Goal: Task Accomplishment & Management: Manage account settings

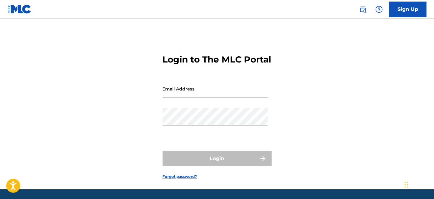
drag, startPoint x: 0, startPoint y: 0, endPoint x: 218, endPoint y: 108, distance: 242.8
click at [218, 98] on input "Email Address" at bounding box center [215, 89] width 105 height 18
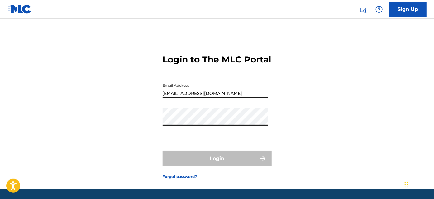
type input "[EMAIL_ADDRESS][PERSON_NAME][DOMAIN_NAME]"
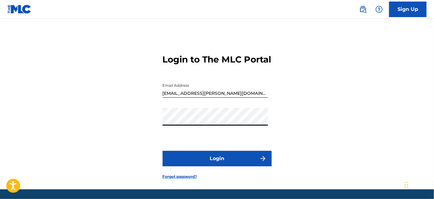
click at [210, 167] on button "Login" at bounding box center [217, 159] width 109 height 16
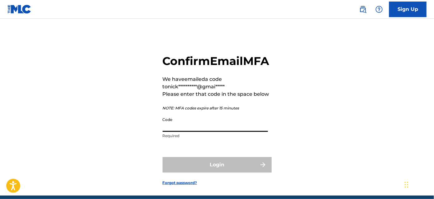
click at [178, 132] on input "Code" at bounding box center [215, 123] width 105 height 18
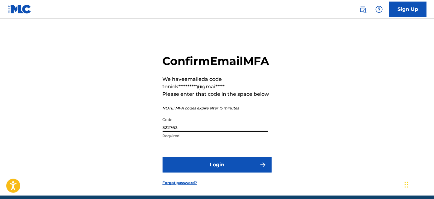
type input "322763"
click at [200, 173] on button "Login" at bounding box center [217, 165] width 109 height 16
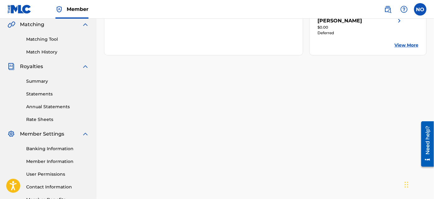
scroll to position [170, 0]
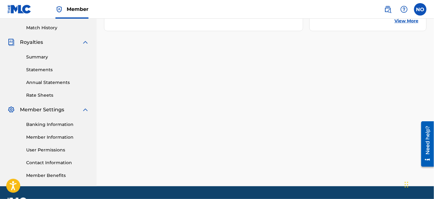
click at [55, 125] on link "Banking Information" at bounding box center [57, 125] width 63 height 7
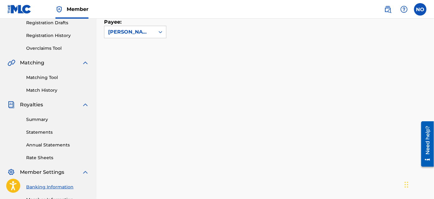
scroll to position [159, 0]
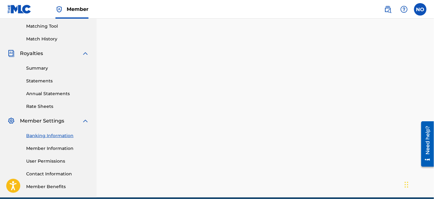
click at [40, 82] on link "Statements" at bounding box center [57, 81] width 63 height 7
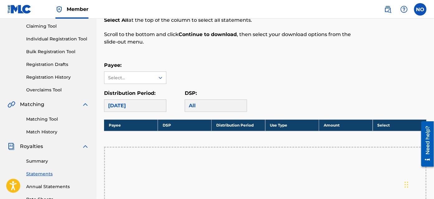
scroll to position [56, 0]
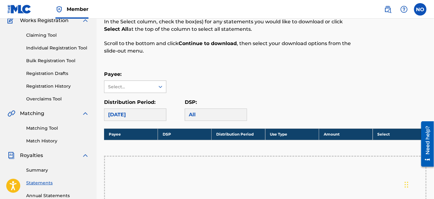
click at [160, 85] on icon at bounding box center [160, 87] width 6 height 6
click at [153, 101] on div "Nicholas S Omiccioli" at bounding box center [135, 101] width 62 height 16
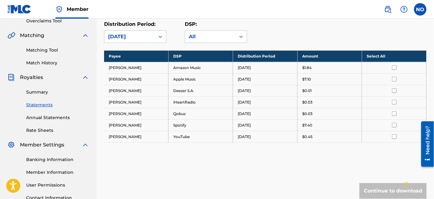
scroll to position [131, 0]
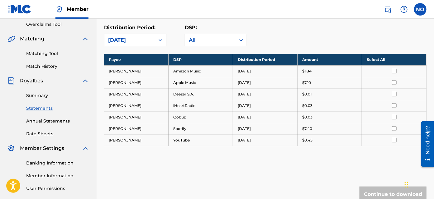
click at [374, 60] on th "Select All" at bounding box center [394, 60] width 65 height 12
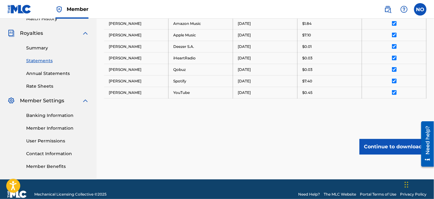
scroll to position [188, 0]
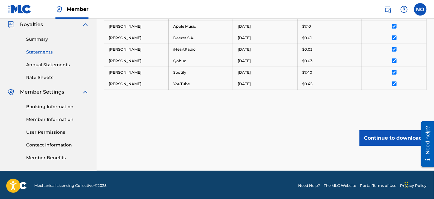
click at [52, 134] on link "User Permissions" at bounding box center [57, 132] width 63 height 7
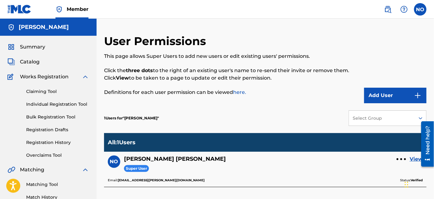
click at [34, 49] on span "Summary" at bounding box center [32, 46] width 25 height 7
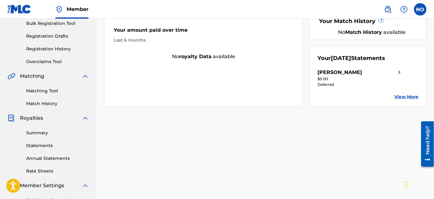
scroll to position [85, 0]
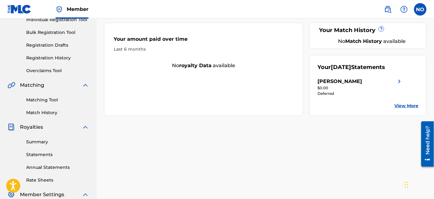
click at [356, 91] on div "Deferred" at bounding box center [361, 94] width 86 height 6
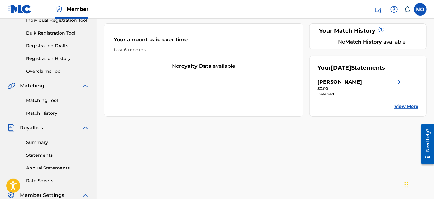
scroll to position [85, 0]
click at [407, 106] on link "View More" at bounding box center [407, 106] width 24 height 7
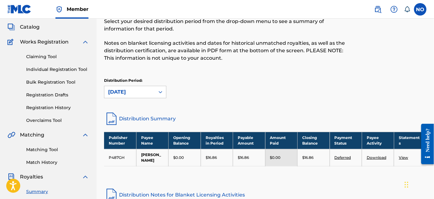
scroll to position [85, 0]
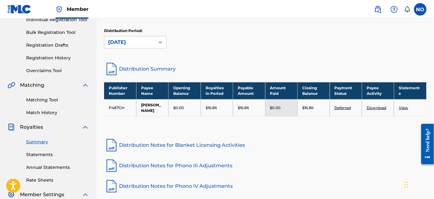
click at [344, 108] on link "Deferred" at bounding box center [343, 108] width 17 height 5
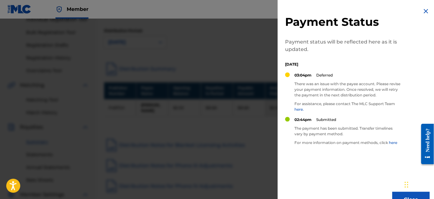
click at [424, 10] on img at bounding box center [425, 10] width 7 height 7
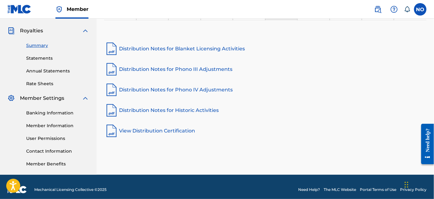
scroll to position [187, 0]
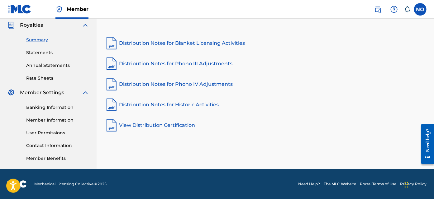
click at [43, 160] on link "Member Benefits" at bounding box center [57, 159] width 63 height 7
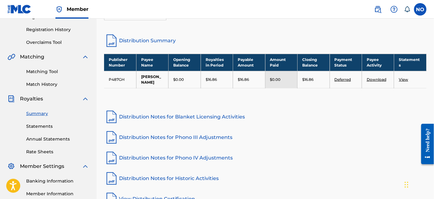
scroll to position [142, 0]
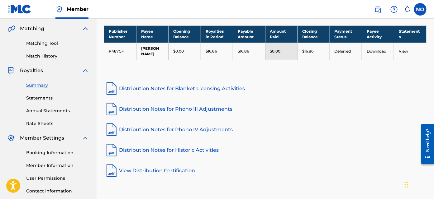
click at [53, 112] on link "Annual Statements" at bounding box center [57, 111] width 63 height 7
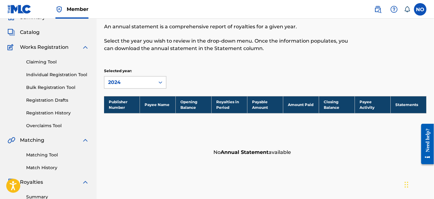
scroll to position [28, 0]
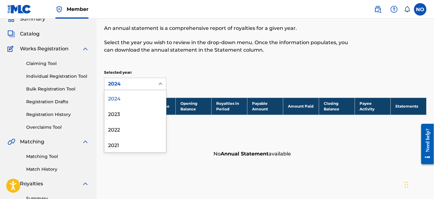
click at [161, 83] on icon at bounding box center [160, 84] width 6 height 6
click at [129, 114] on div "2023" at bounding box center [135, 114] width 62 height 16
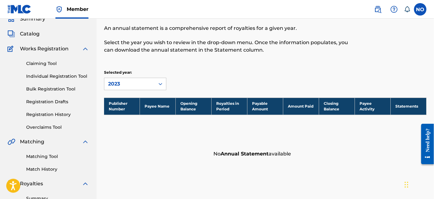
click at [160, 84] on icon at bounding box center [160, 84] width 6 height 6
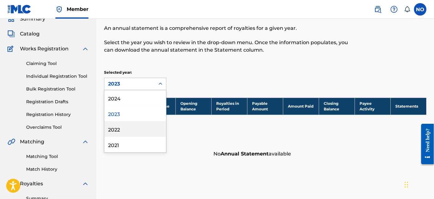
click at [143, 128] on div "2022" at bounding box center [135, 130] width 62 height 16
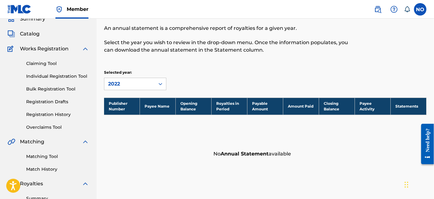
click at [161, 84] on icon at bounding box center [161, 84] width 4 height 2
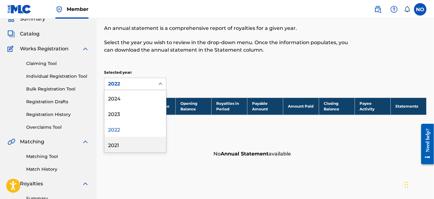
click at [145, 147] on div "2021" at bounding box center [135, 145] width 62 height 16
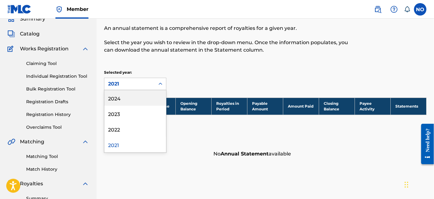
click at [160, 85] on icon at bounding box center [160, 84] width 6 height 6
click at [137, 99] on div "2024" at bounding box center [135, 98] width 62 height 16
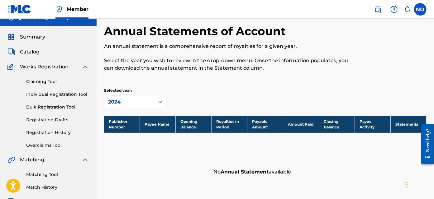
scroll to position [0, 0]
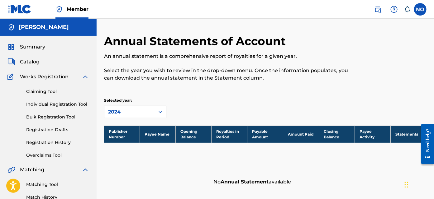
click at [38, 48] on span "Summary" at bounding box center [32, 46] width 25 height 7
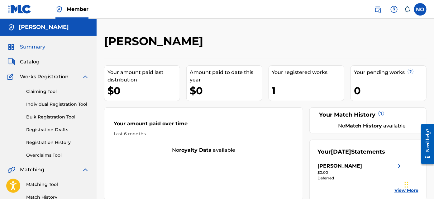
click at [42, 91] on link "Claiming Tool" at bounding box center [57, 92] width 63 height 7
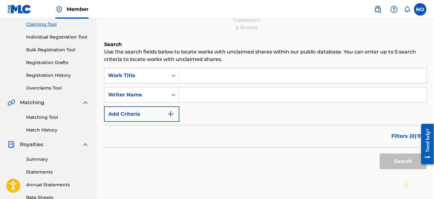
scroll to position [85, 0]
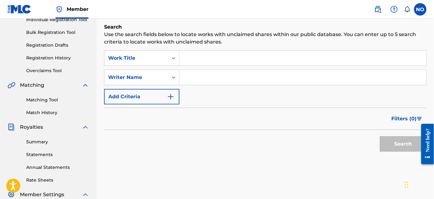
click at [192, 60] on input "Search Form" at bounding box center [303, 58] width 247 height 15
click at [195, 78] on input "Search Form" at bounding box center [303, 77] width 247 height 15
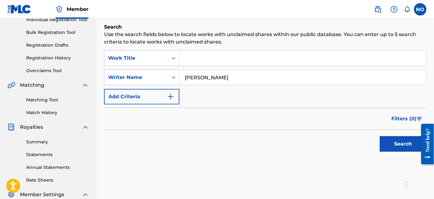
click at [400, 146] on button "Search" at bounding box center [403, 145] width 47 height 16
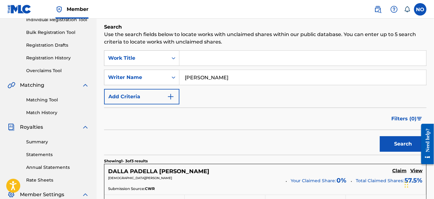
drag, startPoint x: 214, startPoint y: 75, endPoint x: 185, endPoint y: 78, distance: 30.1
click at [185, 78] on input "[PERSON_NAME]" at bounding box center [303, 77] width 247 height 15
type input "nick omiccioli"
click at [400, 146] on button "Search" at bounding box center [403, 145] width 47 height 16
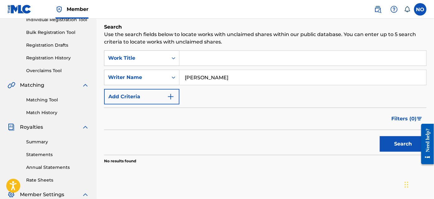
drag, startPoint x: 235, startPoint y: 75, endPoint x: 185, endPoint y: 76, distance: 49.6
click at [185, 76] on input "nick omiccioli" at bounding box center [303, 77] width 247 height 15
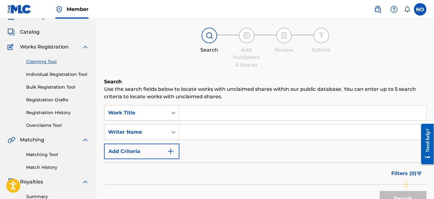
scroll to position [0, 0]
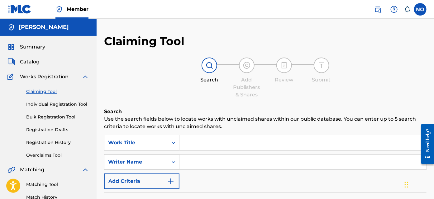
click at [30, 47] on span "Summary" at bounding box center [32, 46] width 25 height 7
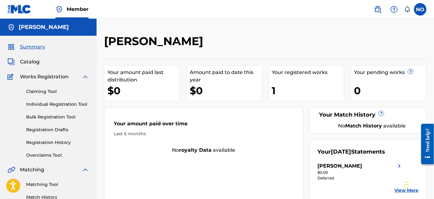
click at [421, 9] on label at bounding box center [420, 9] width 12 height 12
click at [420, 9] on input "NO Nicholas Omiccioli nick.omiccioli@gmail.com Notification Preferences Profile…" at bounding box center [420, 9] width 0 height 0
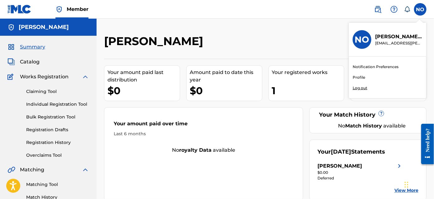
click at [358, 77] on link "Profile" at bounding box center [359, 78] width 12 height 6
